Goal: Transaction & Acquisition: Download file/media

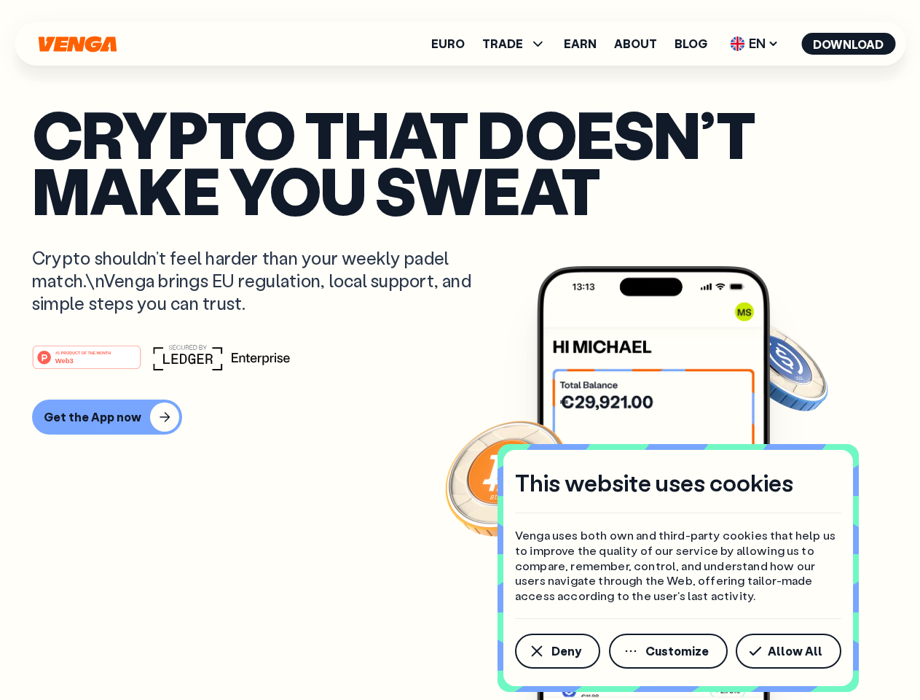
click at [460, 350] on div "#1 PRODUCT OF THE MONTH Web3" at bounding box center [460, 357] width 856 height 26
click at [557, 651] on span "Deny" at bounding box center [567, 651] width 30 height 12
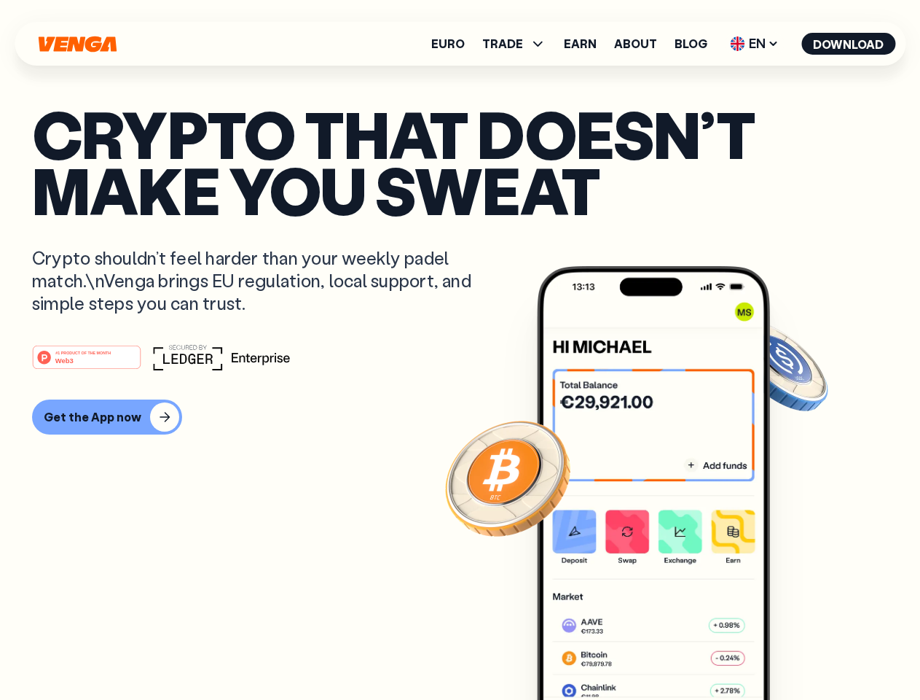
click at [670, 651] on img at bounding box center [653, 510] width 233 height 488
click at [791, 651] on article "Crypto that doesn’t make you sweat Crypto shouldn’t feel harder than your weekl…" at bounding box center [460, 379] width 856 height 547
click at [519, 44] on span "TRADE" at bounding box center [502, 44] width 41 height 12
click at [755, 44] on span "EN" at bounding box center [754, 43] width 59 height 23
click at [849, 44] on button "Download" at bounding box center [849, 44] width 94 height 22
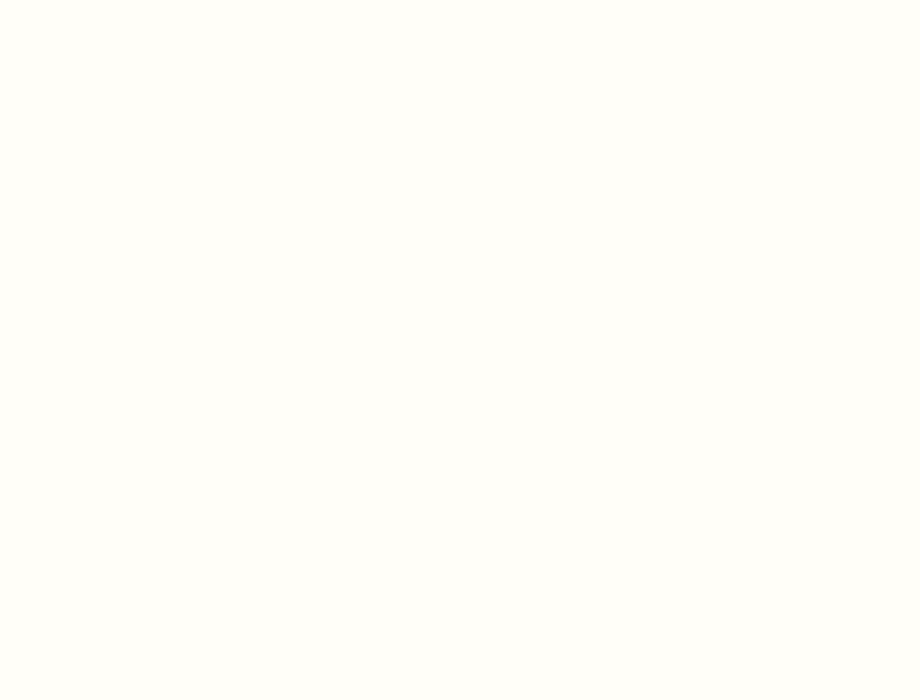
click at [105, 0] on html "This website uses cookies Venga uses both own and third-party cookies that help…" at bounding box center [460, 0] width 920 height 0
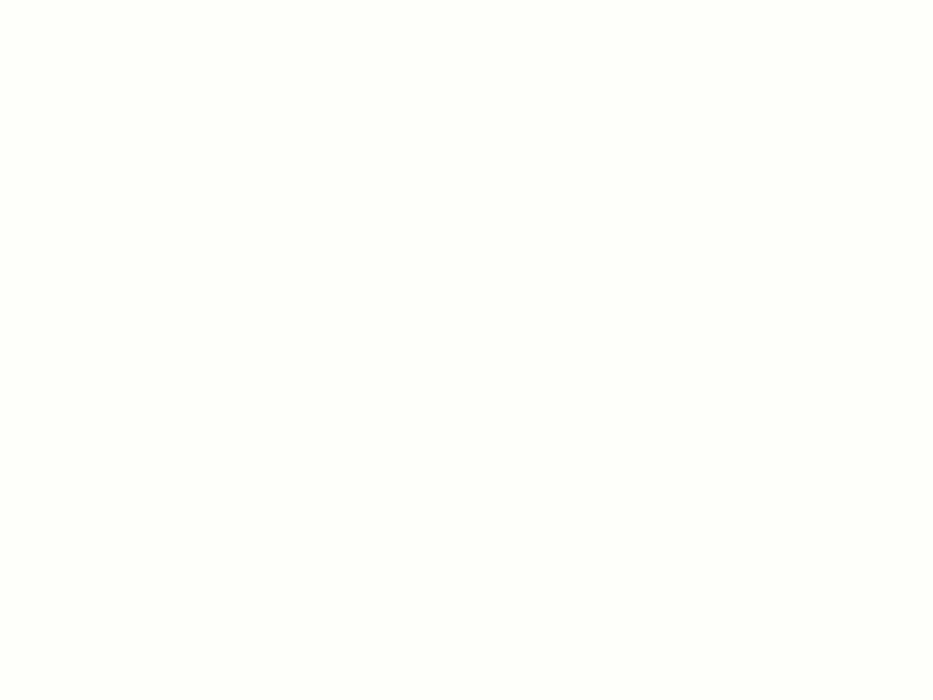
click at [89, 0] on html "This website uses cookies Venga uses both own and third-party cookies that help…" at bounding box center [466, 0] width 933 height 0
